Goal: Information Seeking & Learning: Learn about a topic

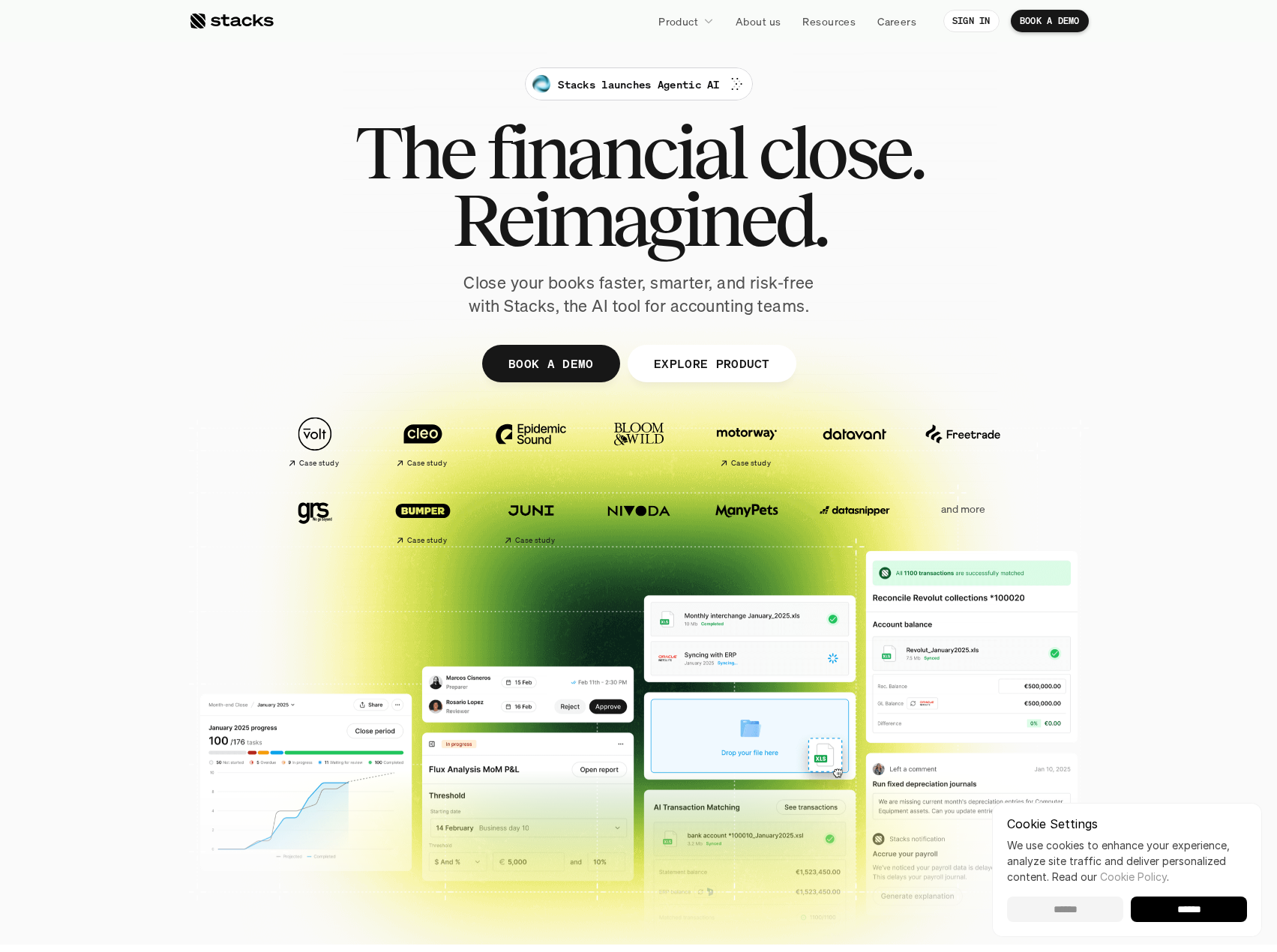
click at [1062, 906] on input "******" at bounding box center [1065, 909] width 116 height 25
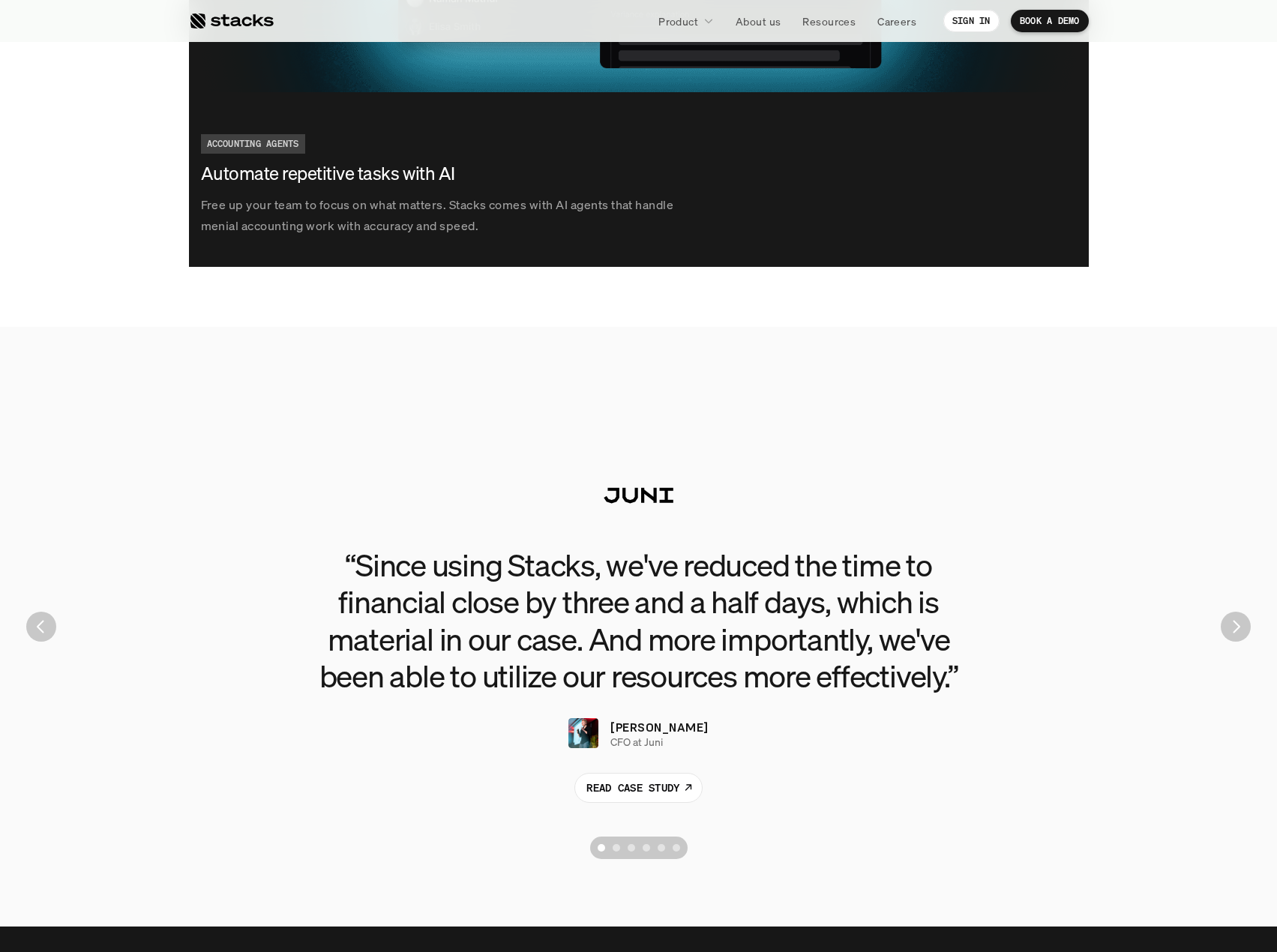
scroll to position [3073, 0]
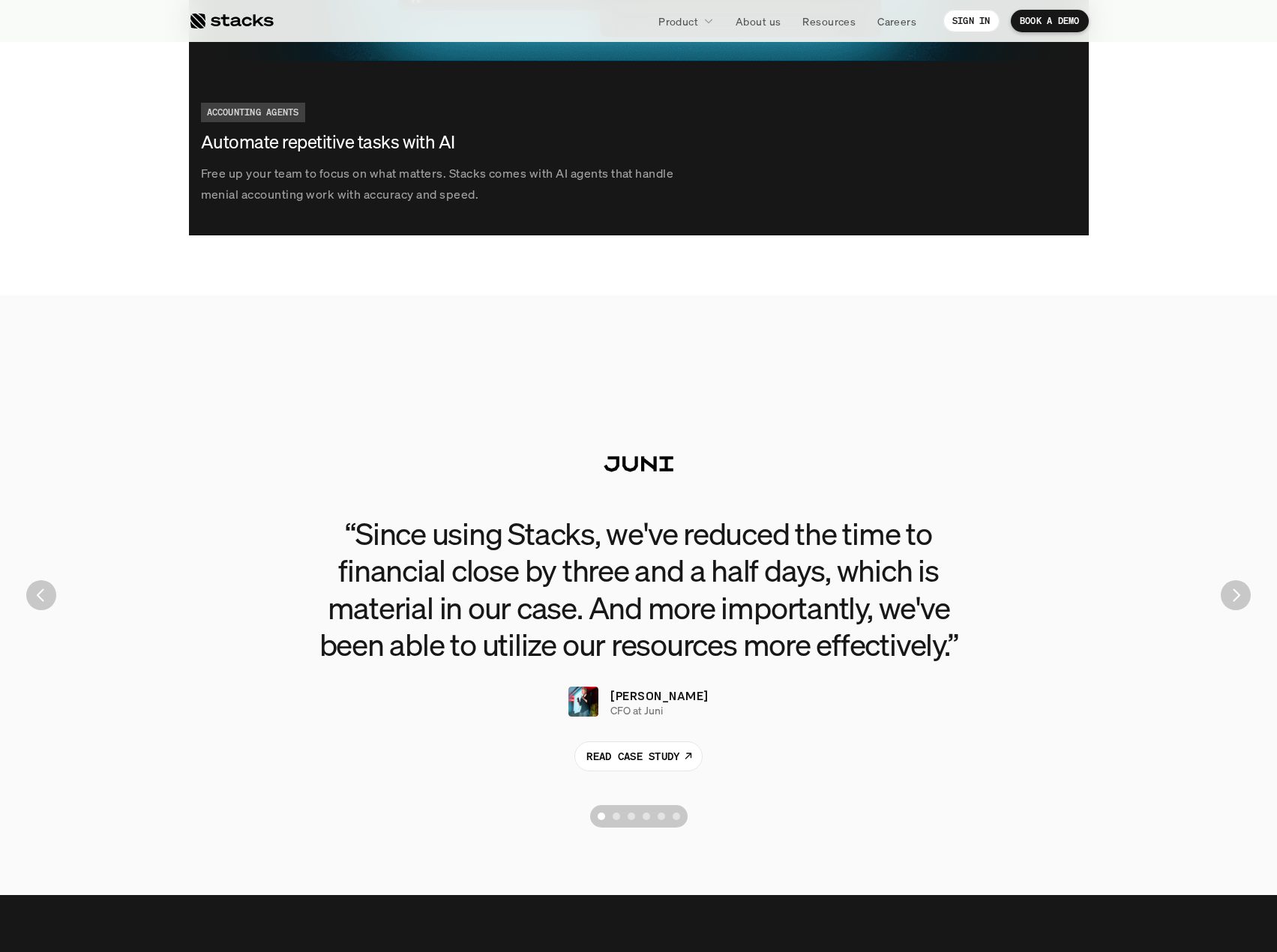
drag, startPoint x: 1101, startPoint y: 838, endPoint x: 1102, endPoint y: 821, distance: 17.0
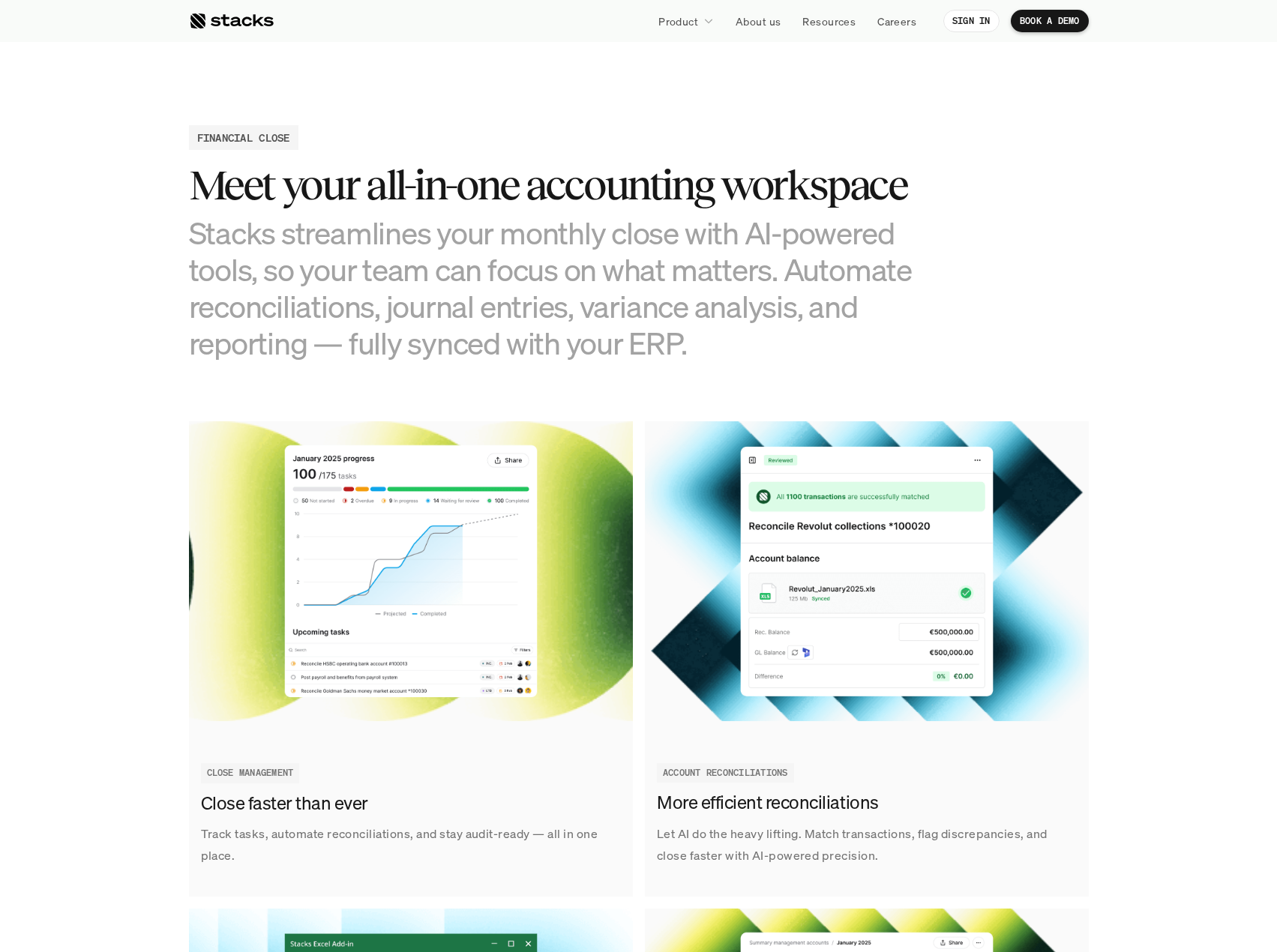
scroll to position [0, 0]
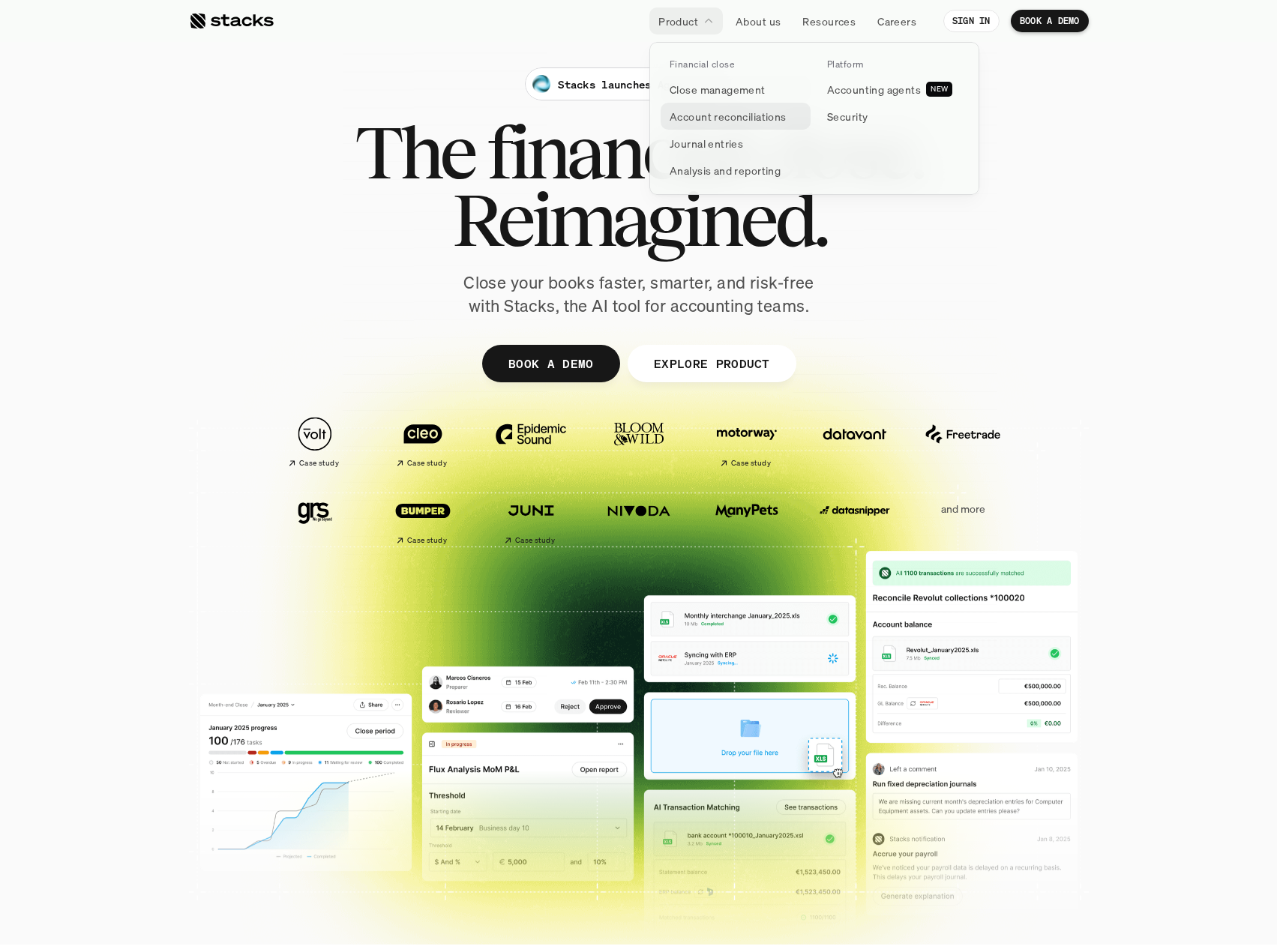
click at [727, 109] on p "Account reconciliations" at bounding box center [728, 116] width 117 height 16
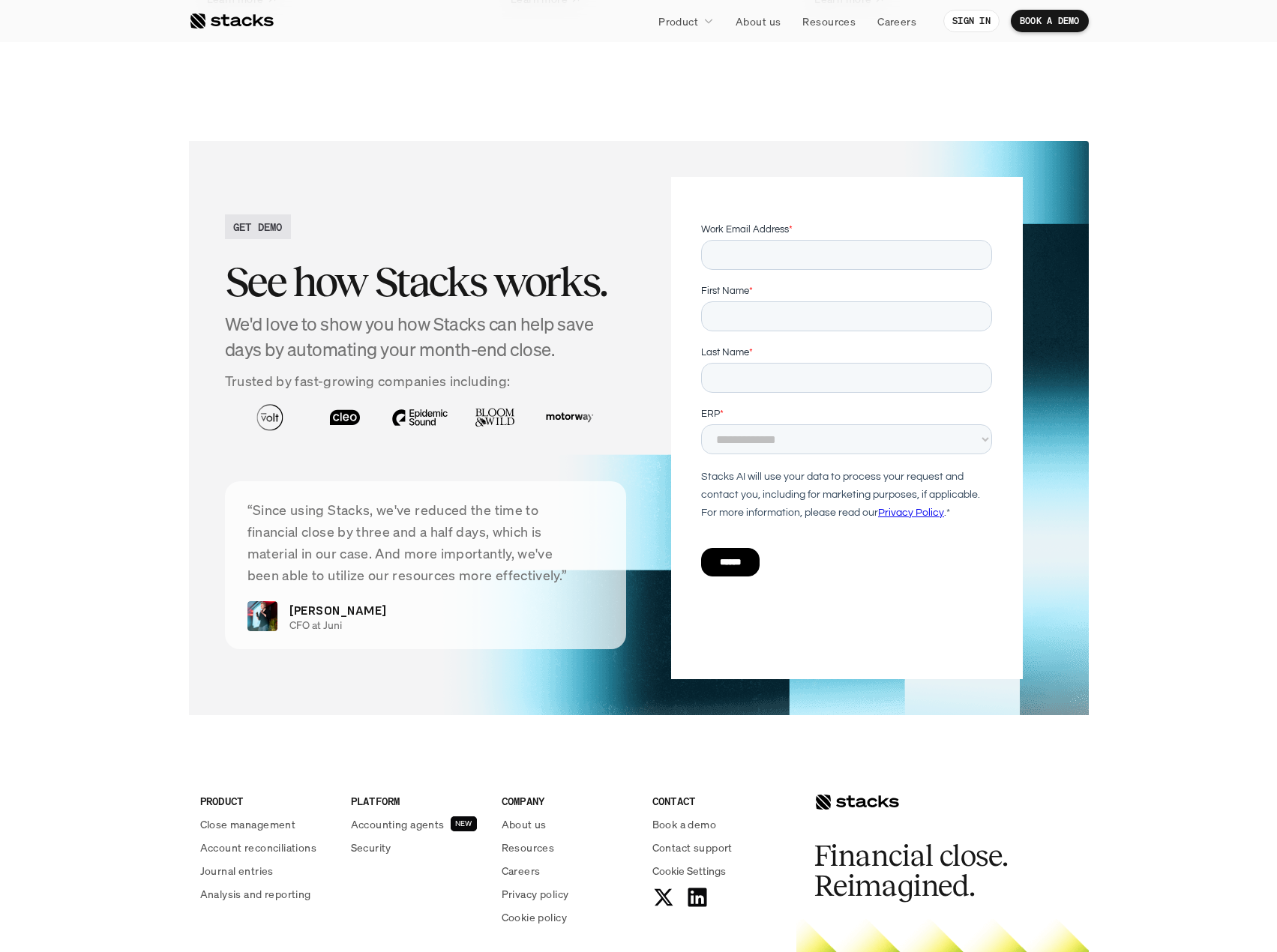
scroll to position [3403, 0]
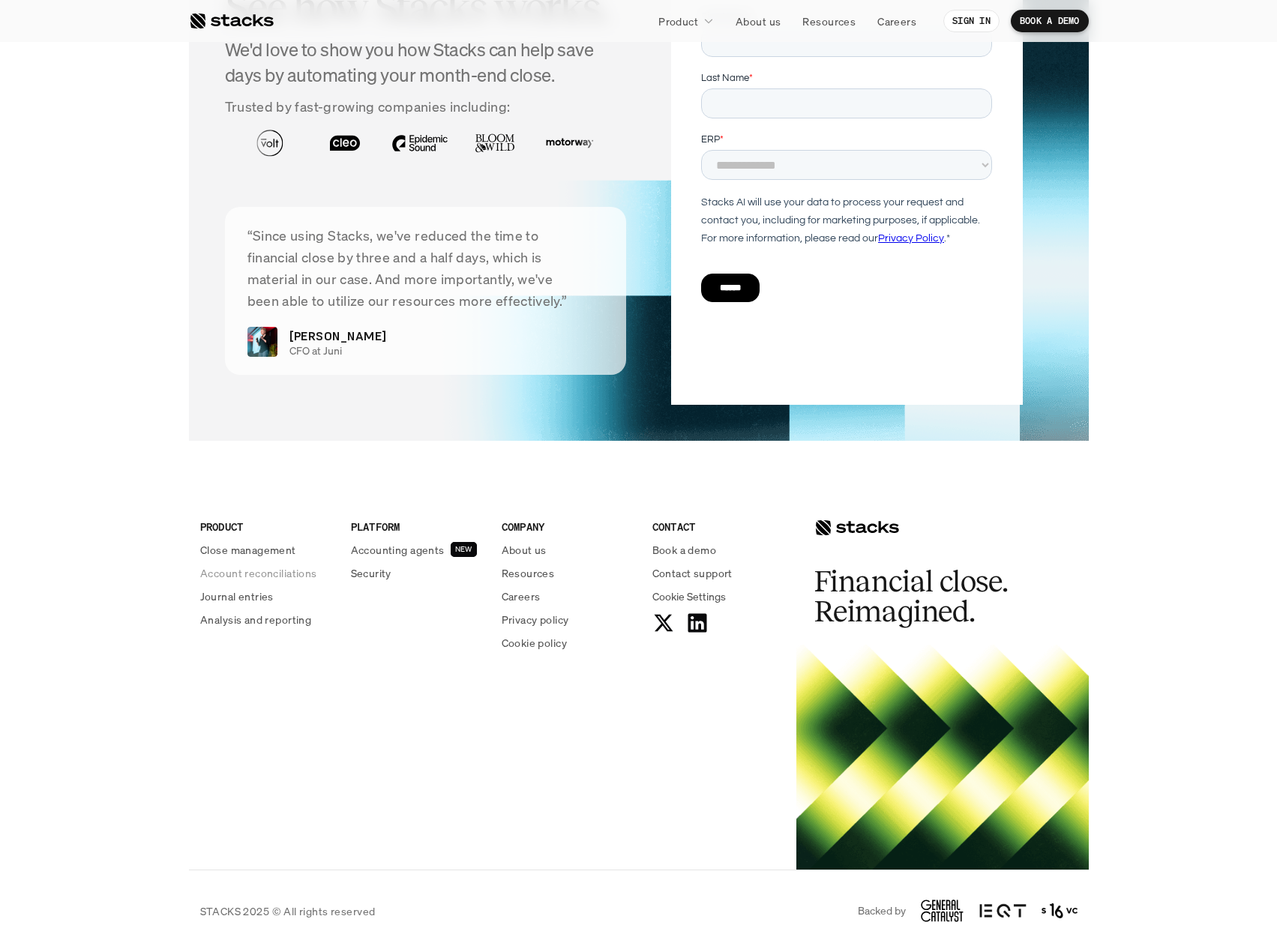
click at [250, 555] on p "Close management" at bounding box center [248, 550] width 96 height 16
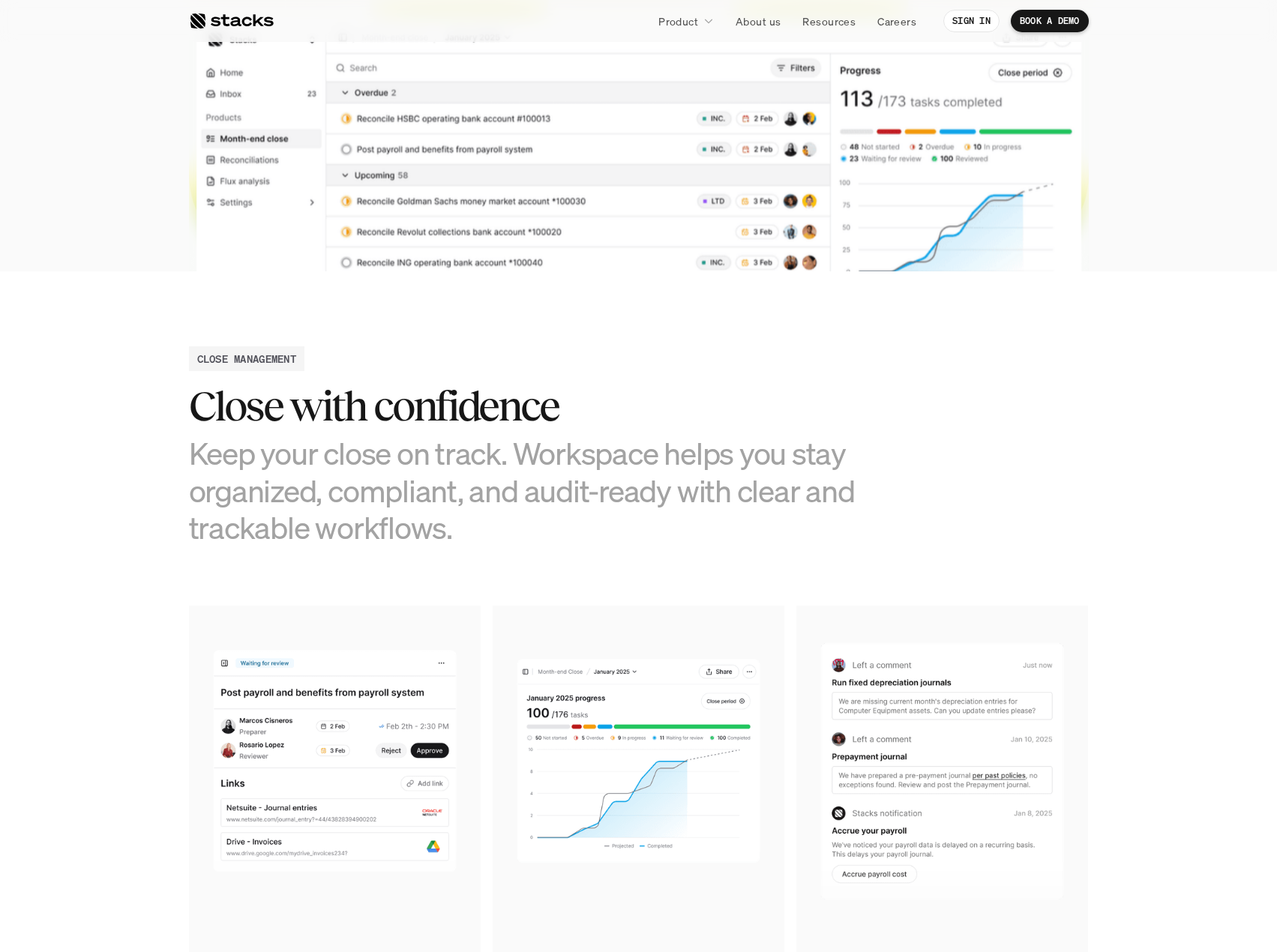
scroll to position [150, 0]
